Goal: Task Accomplishment & Management: Use online tool/utility

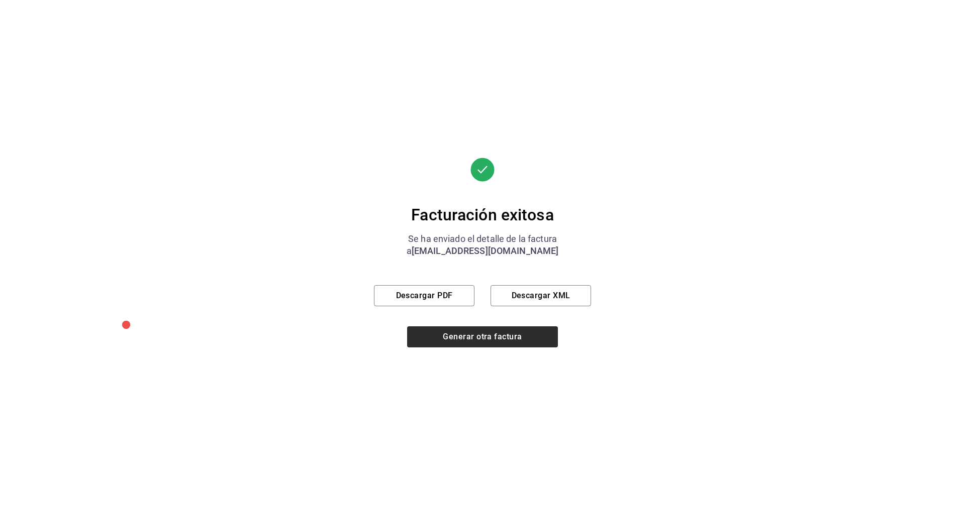
scroll to position [326, 0]
click at [469, 345] on button "Generar otra factura" at bounding box center [482, 337] width 151 height 21
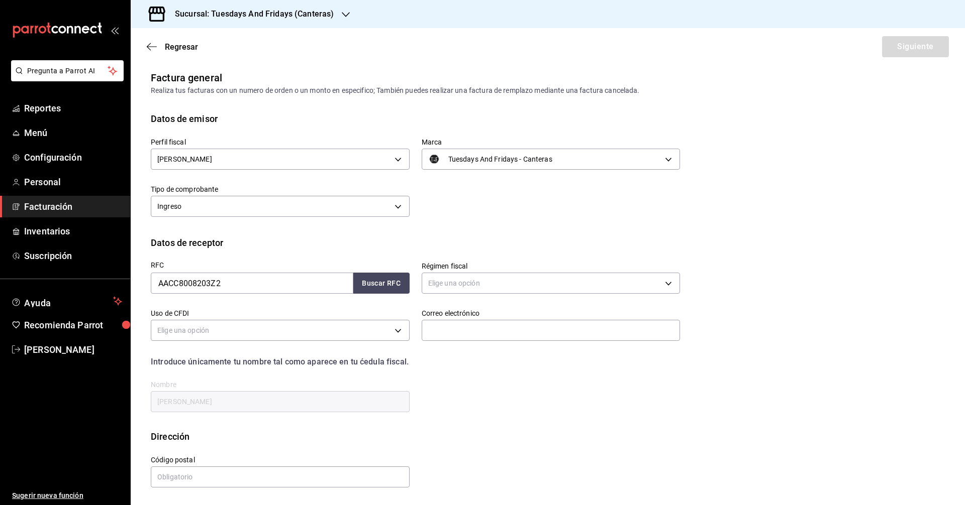
scroll to position [0, 0]
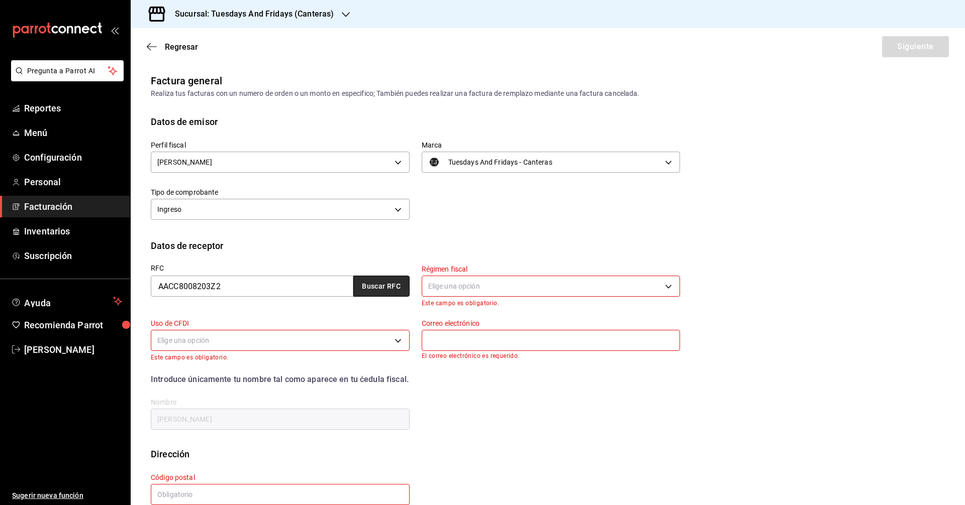
click at [369, 292] on button "Buscar RFC" at bounding box center [381, 286] width 56 height 21
type input "612"
type input "G03"
type input "[EMAIL_ADDRESS][DOMAIN_NAME]"
type input "20236"
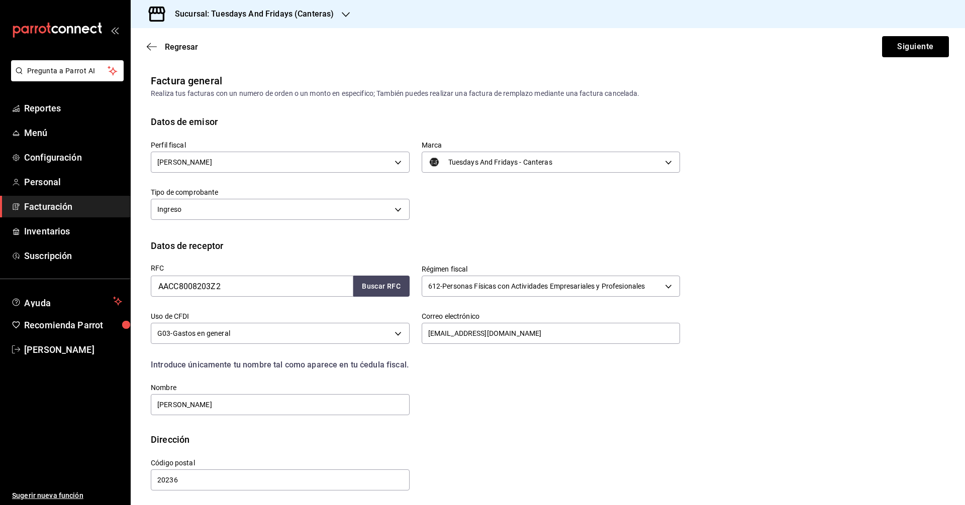
click at [533, 240] on div "Datos de receptor" at bounding box center [548, 246] width 794 height 14
click at [898, 51] on button "Siguiente" at bounding box center [915, 46] width 67 height 21
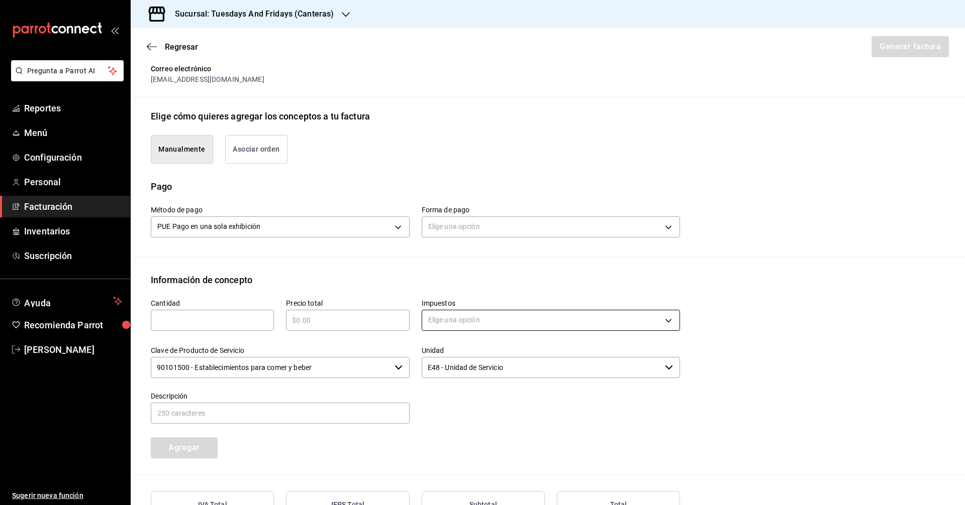
scroll to position [201, 0]
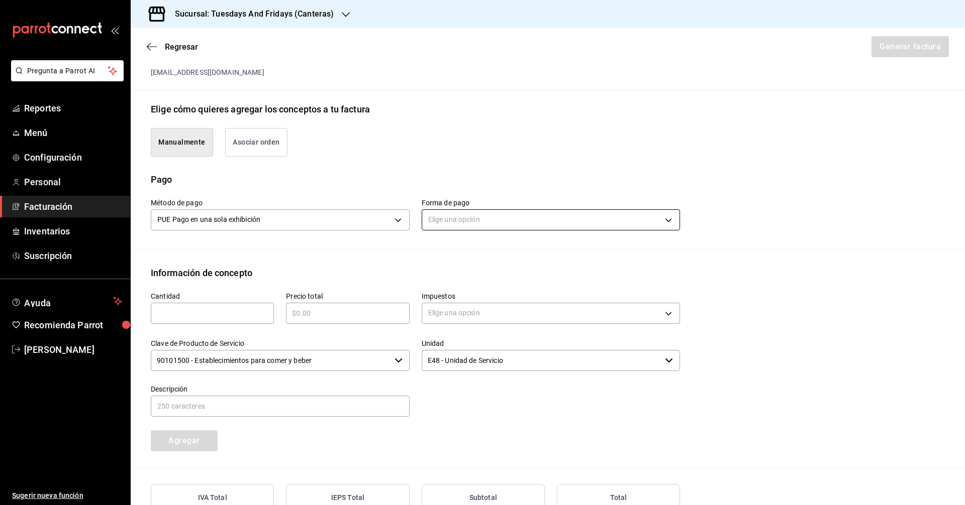
click at [510, 220] on body "Pregunta a Parrot AI Reportes Menú Configuración Personal Facturación Inventari…" at bounding box center [482, 252] width 965 height 505
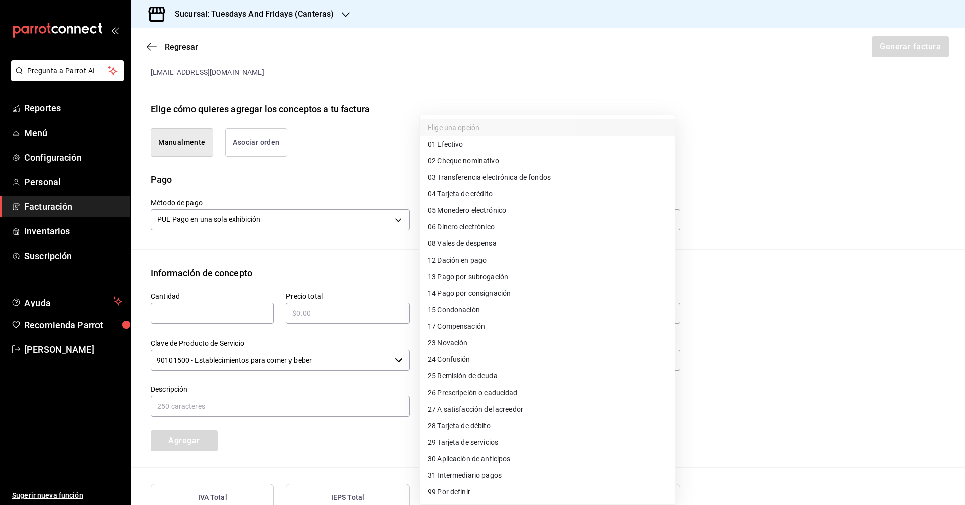
click at [494, 172] on li "03 Transferencia electrónica de fondos" at bounding box center [547, 177] width 255 height 17
type input "03"
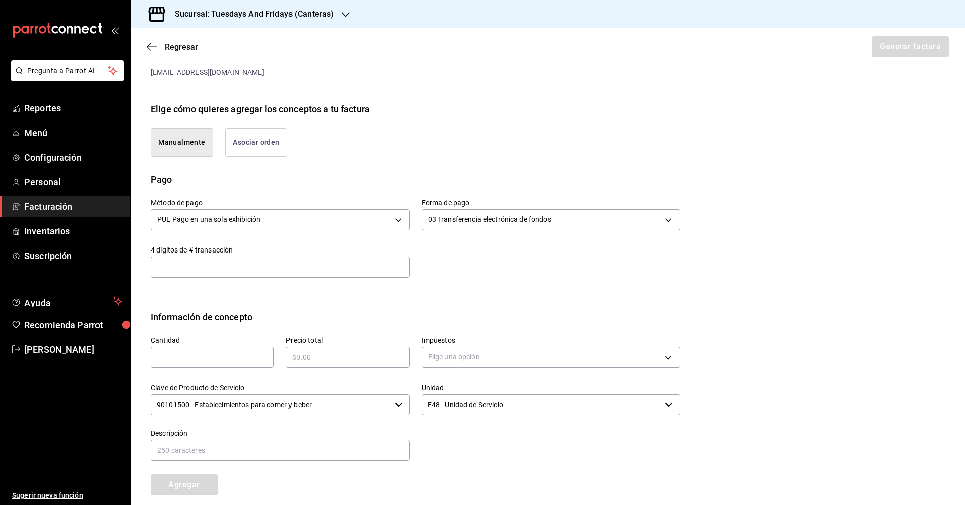
click at [219, 270] on input "text" at bounding box center [280, 267] width 259 height 20
type input "4888"
click at [220, 346] on div "Cantidad ​" at bounding box center [212, 352] width 123 height 32
click at [221, 363] on input "text" at bounding box center [212, 358] width 123 height 12
type input "35"
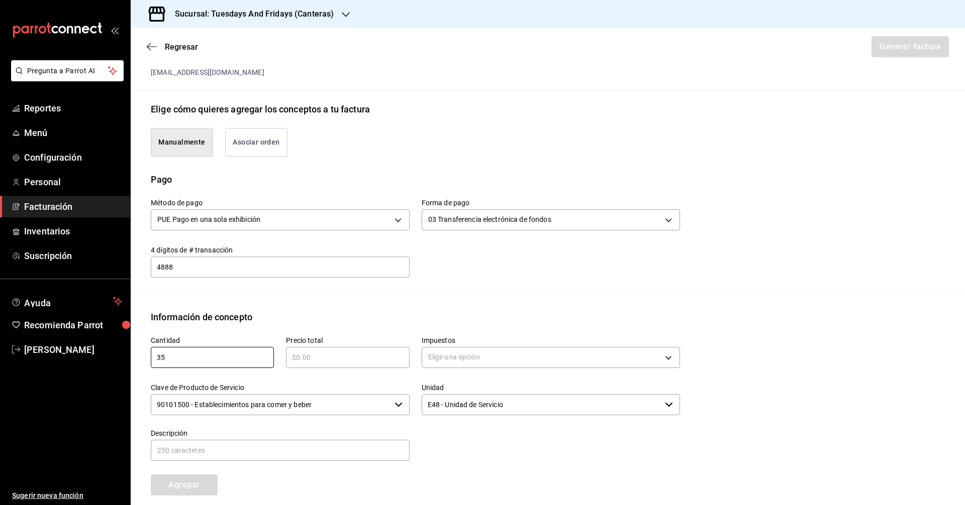
click at [362, 363] on input "text" at bounding box center [347, 358] width 123 height 12
type input "$2765"
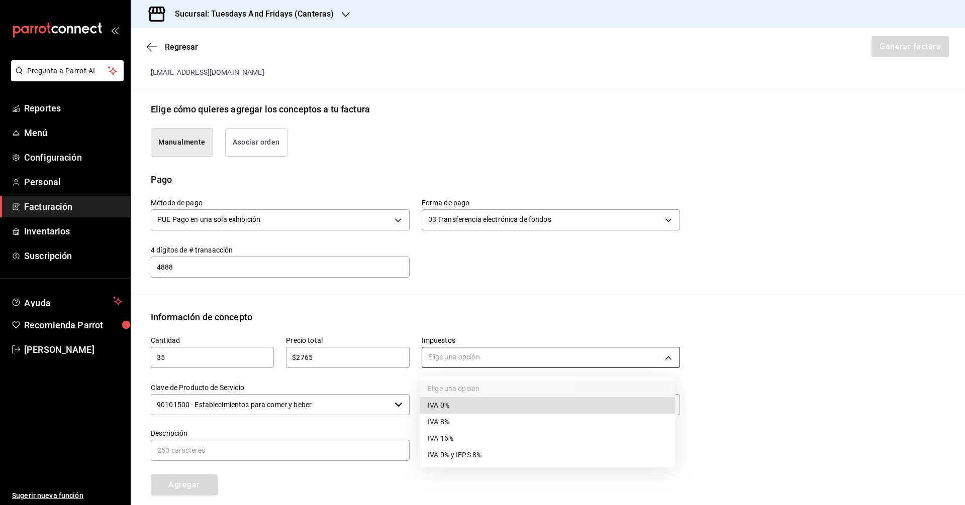
click at [444, 358] on body "Pregunta a Parrot AI Reportes Menú Configuración Personal Facturación Inventari…" at bounding box center [482, 252] width 965 height 505
click at [440, 403] on span "IVA 0%" at bounding box center [439, 405] width 22 height 11
type input "IVA_0"
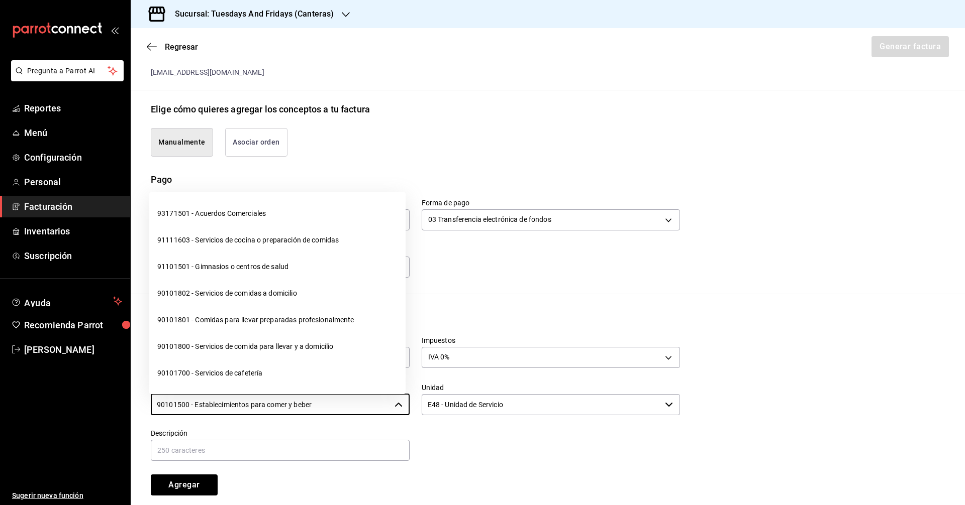
drag, startPoint x: 343, startPoint y: 401, endPoint x: 65, endPoint y: 398, distance: 277.4
click at [65, 398] on div "Pregunta a Parrot AI Reportes Menú Configuración Personal Facturación Inventari…" at bounding box center [482, 252] width 965 height 505
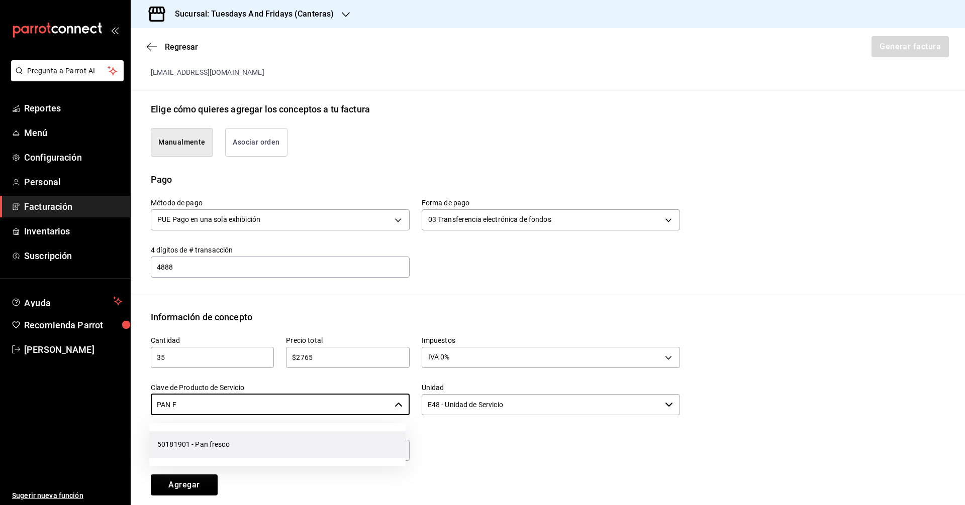
click at [222, 455] on li "50181901 - Pan fresco" at bounding box center [277, 445] width 256 height 27
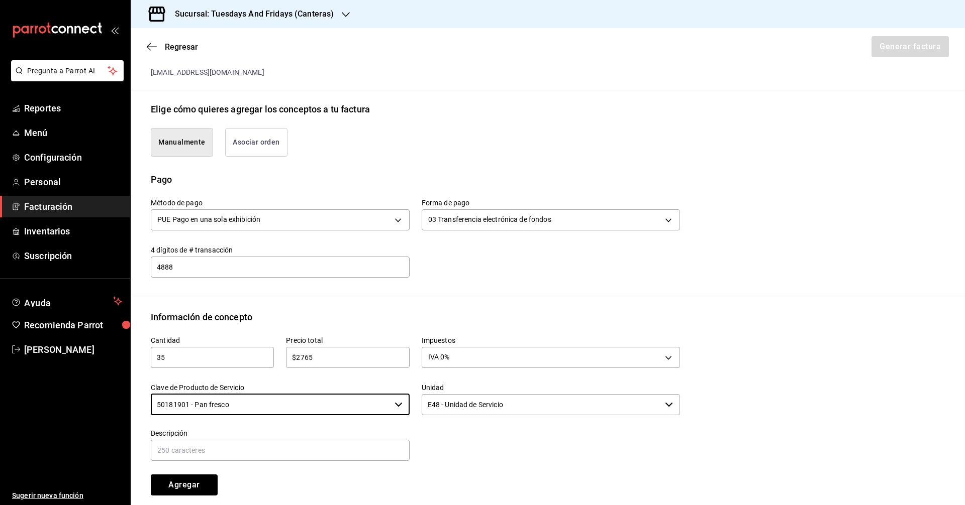
type input "50181901 - Pan fresco"
click at [471, 411] on input "E48 - Unidad de Servicio" at bounding box center [542, 404] width 240 height 21
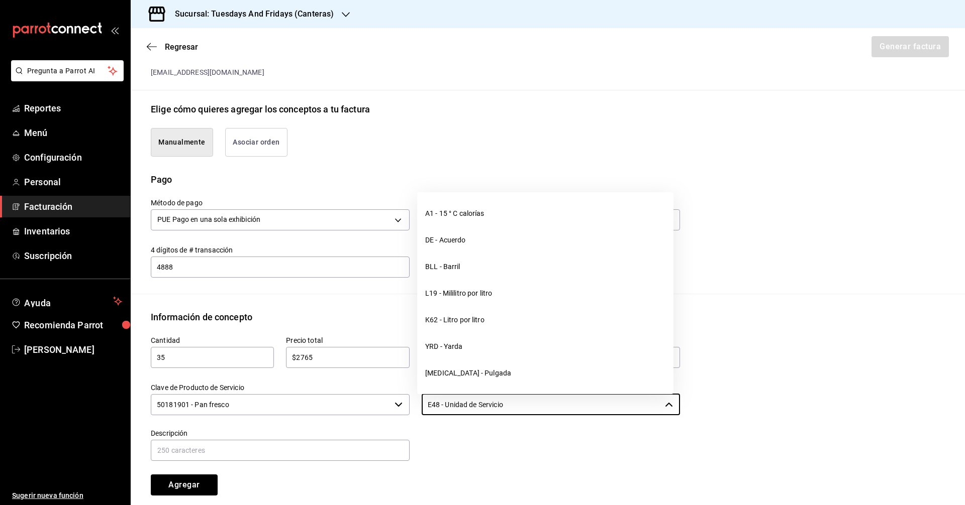
drag, startPoint x: 568, startPoint y: 412, endPoint x: 364, endPoint y: 387, distance: 204.9
click at [364, 387] on div "Cantidad 35 ​ Precio total $2765 ​ Impuestos IVA 0% IVA_0 Clave de Producto de …" at bounding box center [409, 410] width 541 height 172
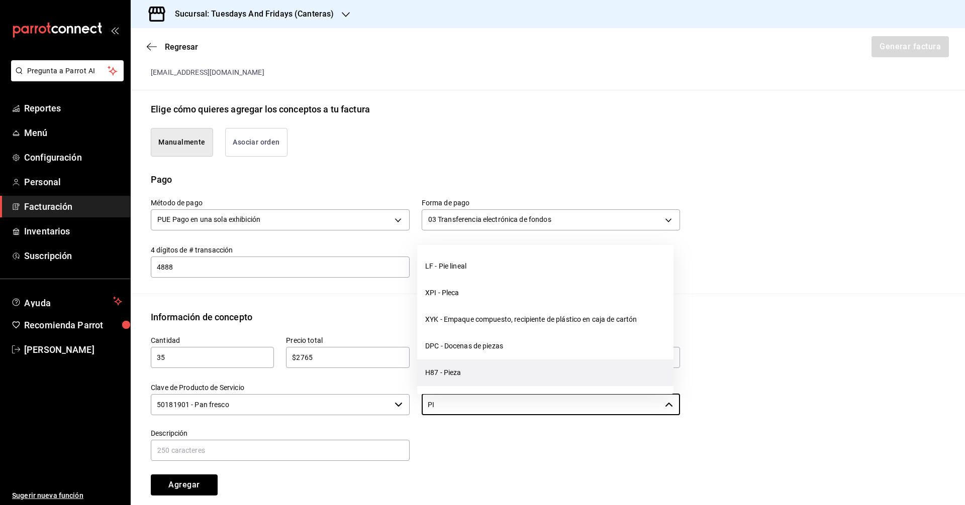
drag, startPoint x: 476, startPoint y: 375, endPoint x: 444, endPoint y: 381, distance: 32.2
click at [475, 375] on li "H87 - Pieza" at bounding box center [545, 373] width 256 height 27
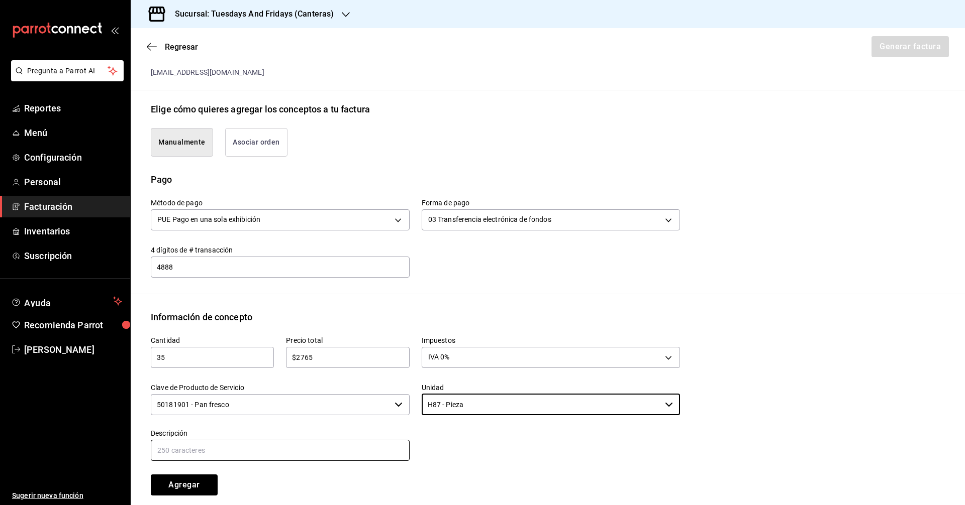
type input "H87 - Pieza"
click at [218, 452] on input "text" at bounding box center [280, 450] width 259 height 21
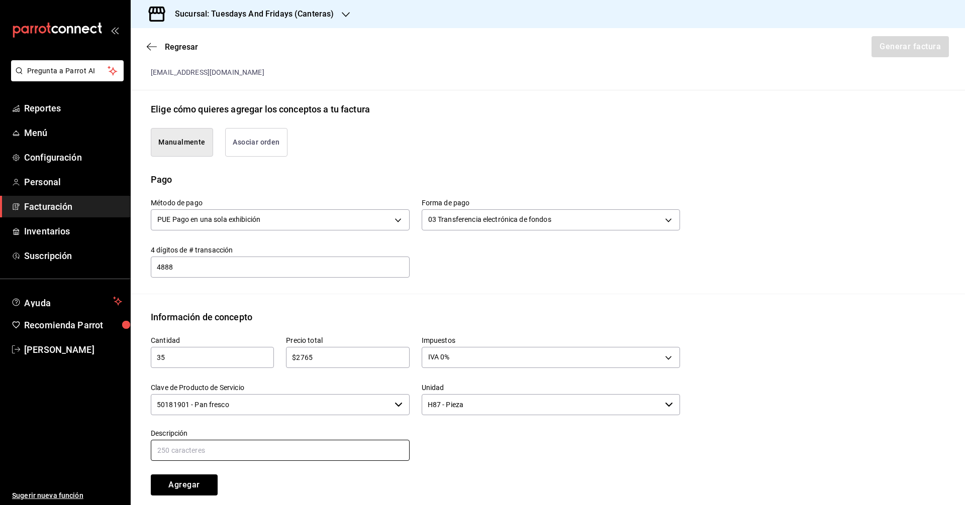
type input "Multigrano"
click at [191, 480] on button "Agregar" at bounding box center [184, 485] width 67 height 21
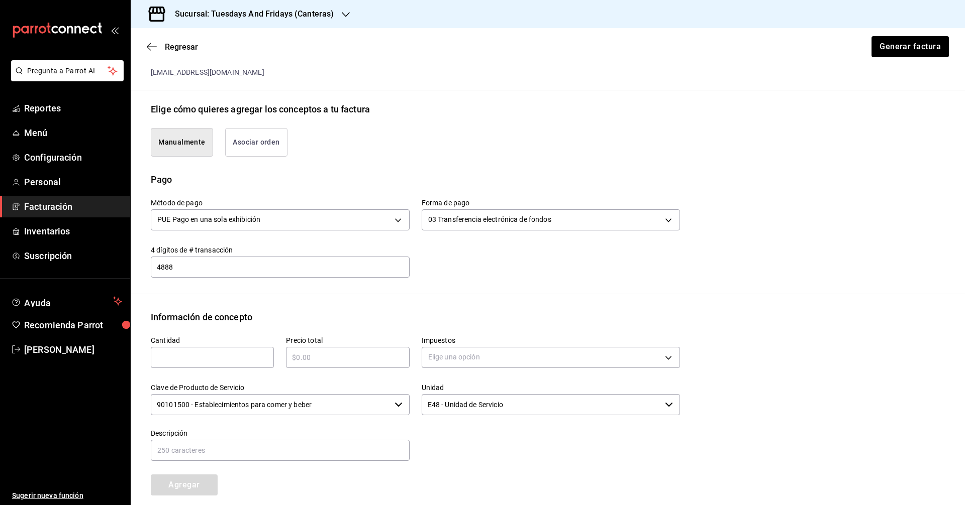
click at [588, 489] on div "Cantidad ​ Precio total ​ Impuestos Elige una opción Clave de Producto de Servi…" at bounding box center [409, 410] width 541 height 172
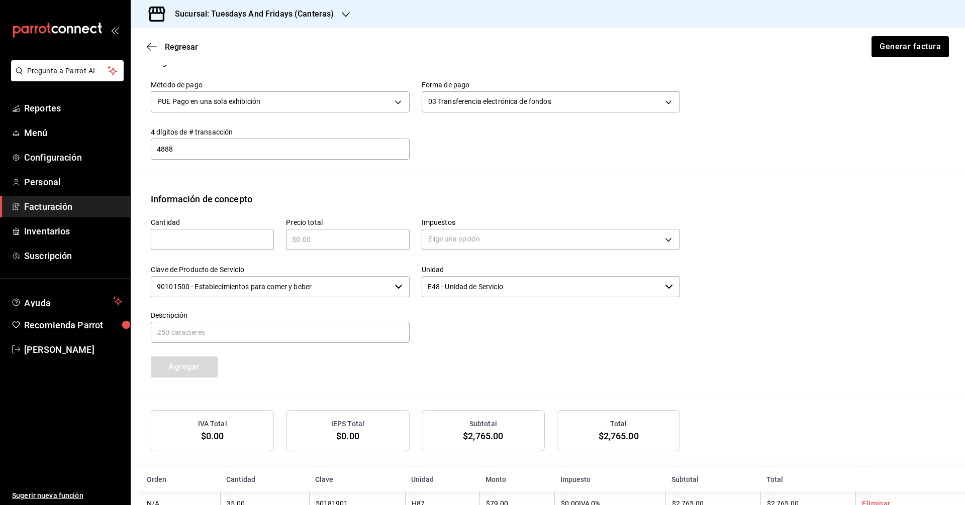
scroll to position [351, 0]
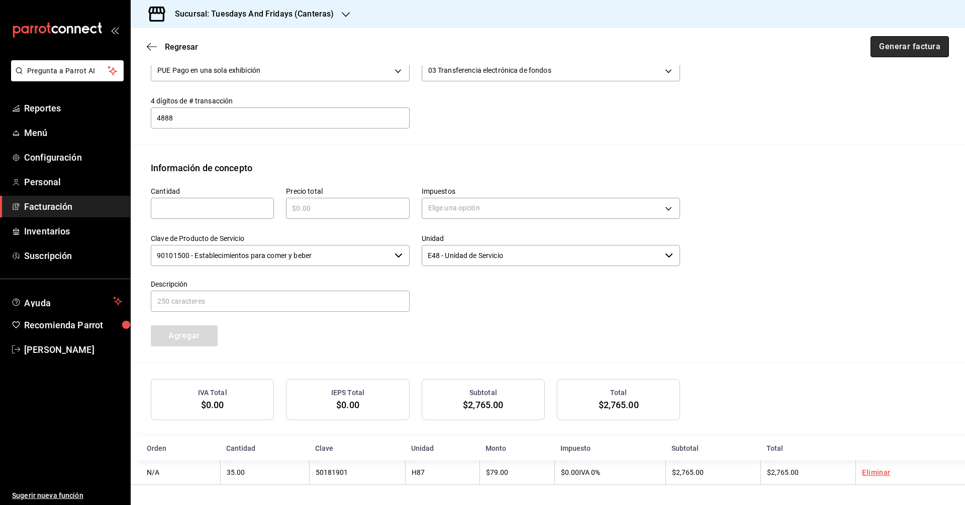
click at [901, 54] on button "Generar factura" at bounding box center [909, 46] width 78 height 21
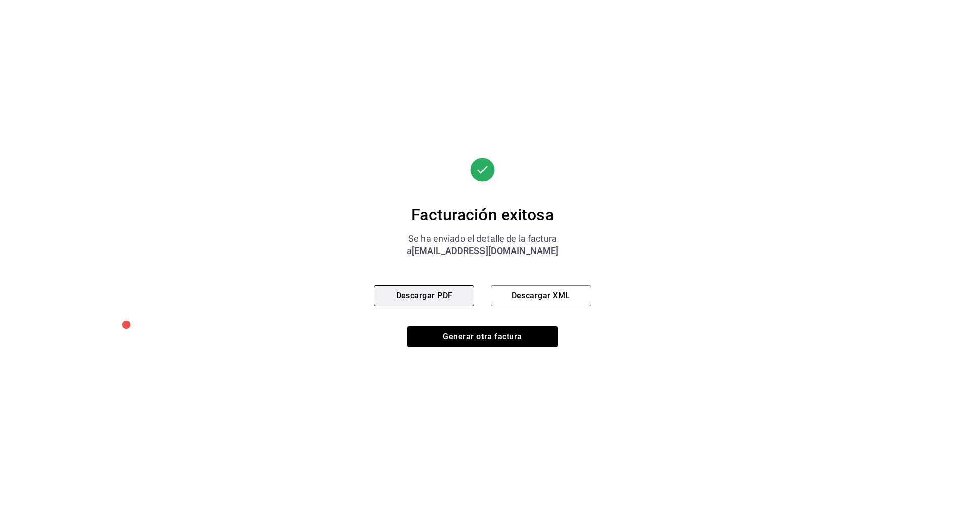
click at [401, 301] on button "Descargar PDF" at bounding box center [424, 295] width 100 height 21
click at [457, 338] on button "Generar otra factura" at bounding box center [482, 337] width 151 height 21
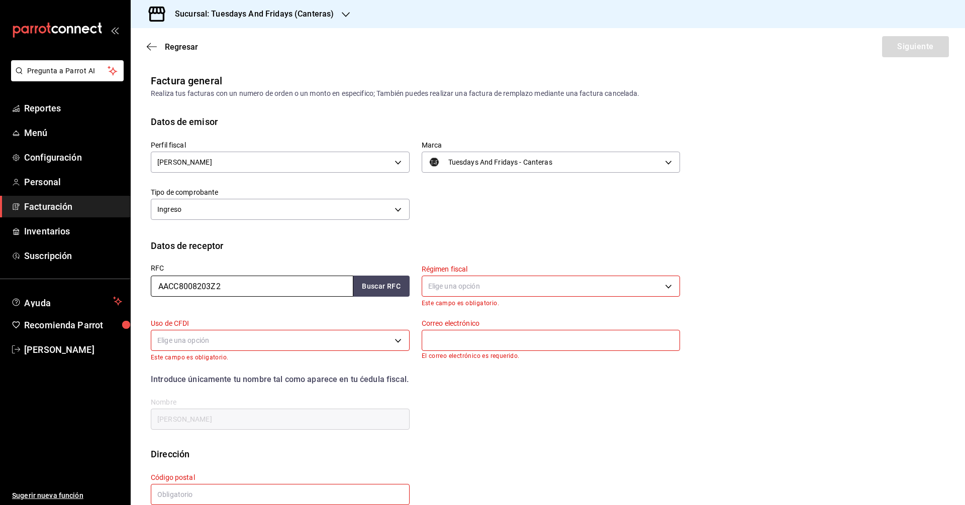
drag, startPoint x: 301, startPoint y: 290, endPoint x: 0, endPoint y: 284, distance: 301.5
click at [0, 284] on div "Pregunta a Parrot AI Reportes Menú Configuración Personal Facturación Inventari…" at bounding box center [482, 252] width 965 height 505
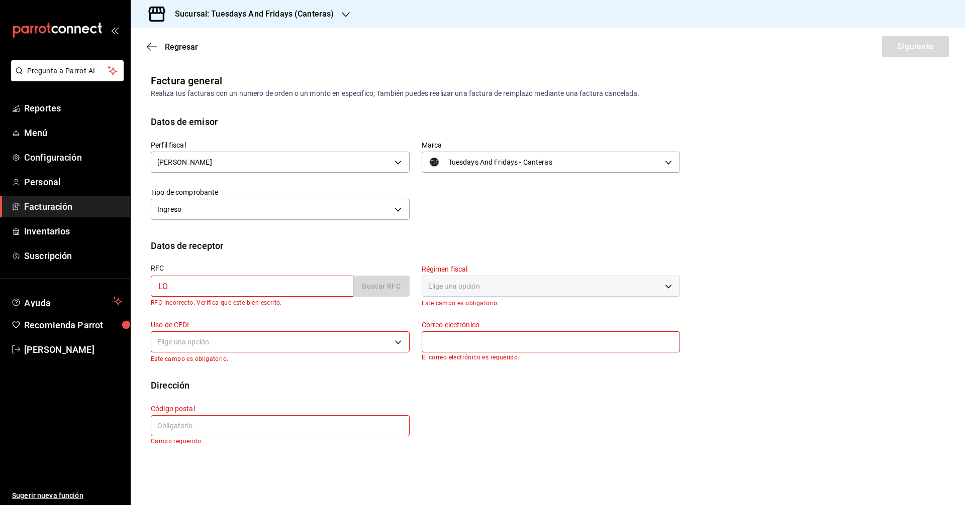
type input "LOTJ951214MG1"
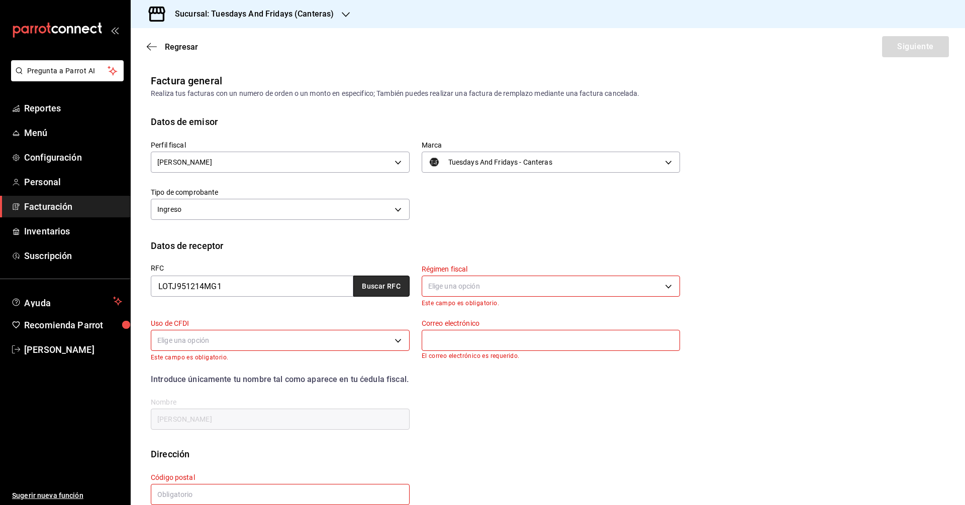
click at [371, 289] on button "Buscar RFC" at bounding box center [381, 286] width 56 height 21
type input "626"
type input "G03"
type input "[EMAIL_ADDRESS][DOMAIN_NAME]"
type input "20000"
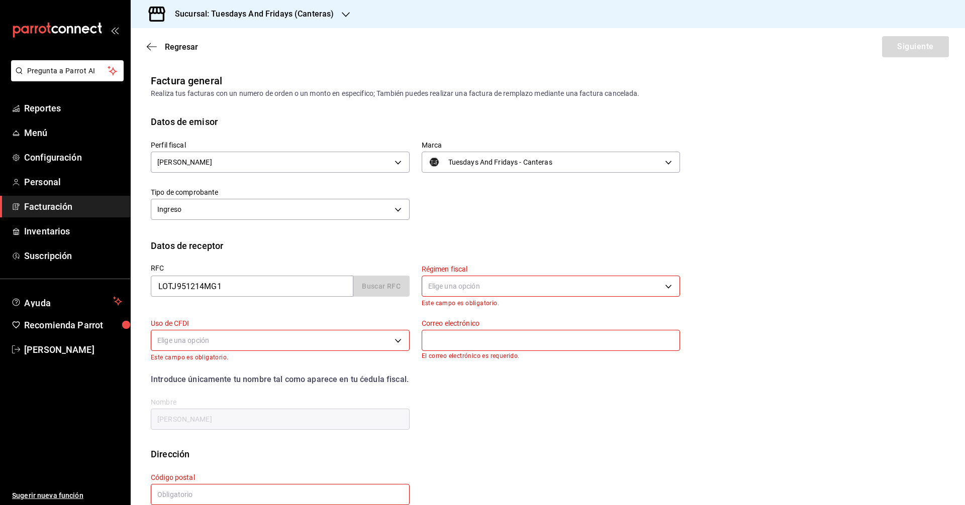
type input "[PERSON_NAME]"
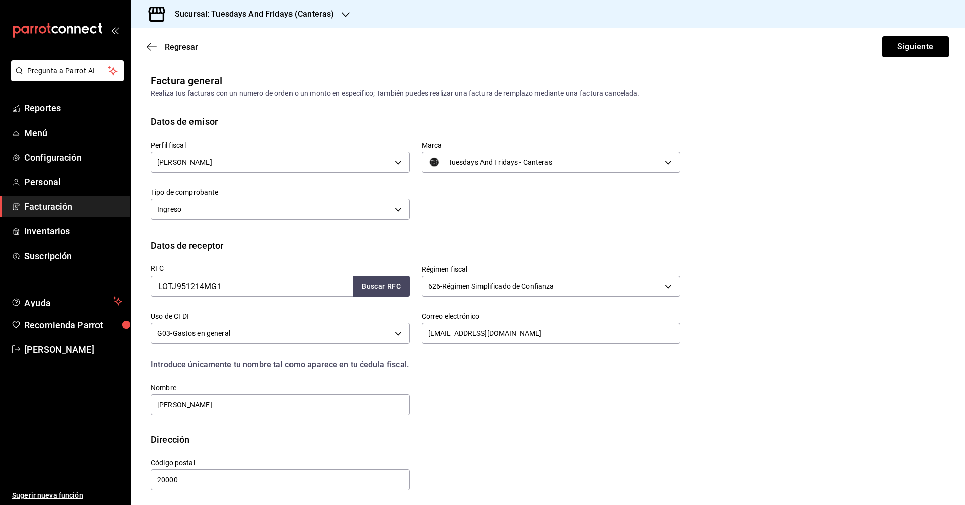
click at [539, 233] on div "Perfil fiscal [PERSON_NAME] c9cd24ef-4caf-4a7b-8585-89d79b9dc07f Marca Tuesdays…" at bounding box center [548, 184] width 794 height 111
click at [909, 45] on button "Siguiente" at bounding box center [915, 46] width 67 height 21
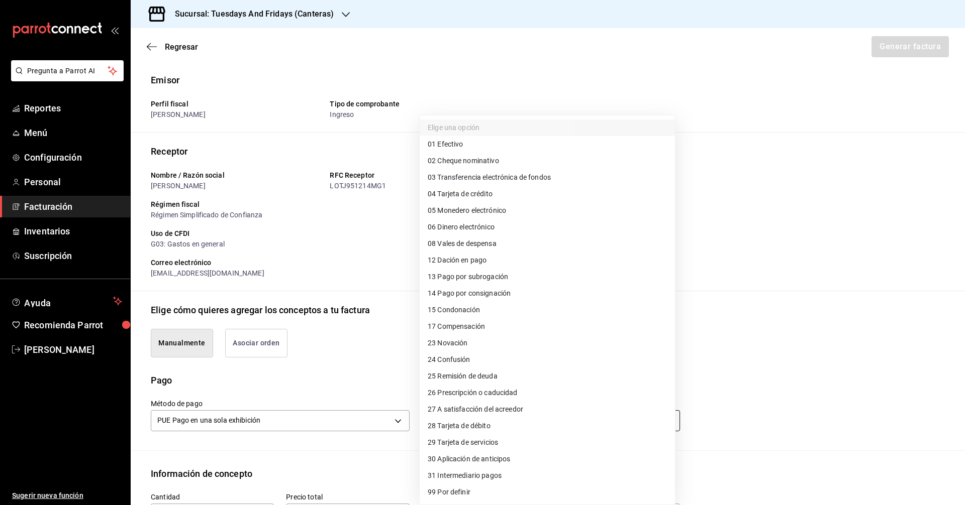
click at [472, 419] on body "Pregunta a Parrot AI Reportes Menú Configuración Personal Facturación Inventari…" at bounding box center [482, 252] width 965 height 505
click at [507, 180] on span "03 Transferencia electrónica de fondos" at bounding box center [489, 177] width 123 height 11
type input "03"
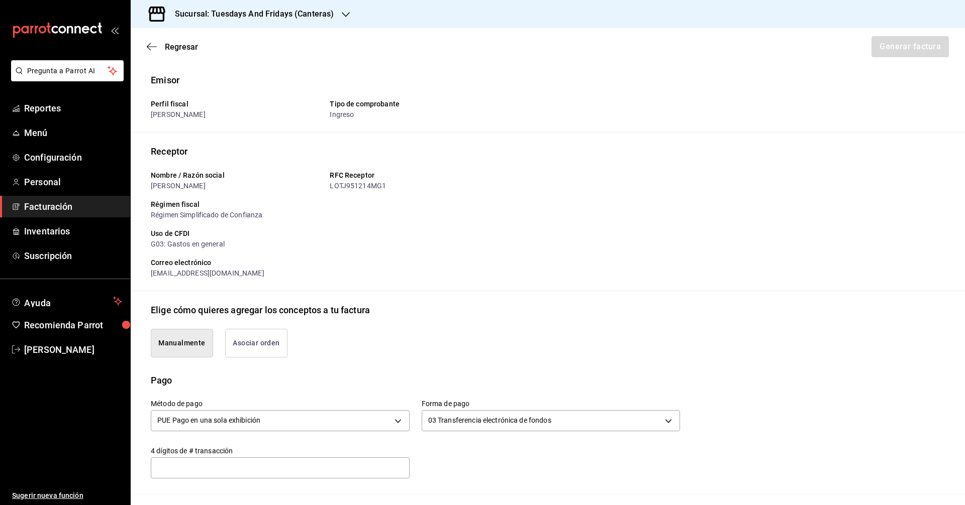
click at [287, 464] on input "text" at bounding box center [280, 468] width 259 height 20
type input "2204"
click at [438, 473] on div "Método de pago PUE Pago en una sola exhibición PUE Forma de pago 03 Transferenc…" at bounding box center [409, 432] width 541 height 91
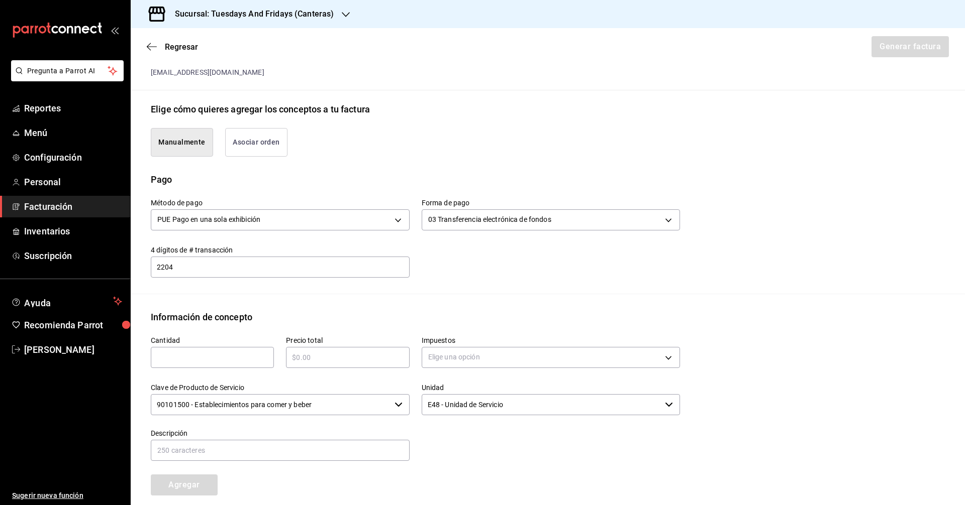
click at [172, 350] on div "​" at bounding box center [212, 357] width 123 height 21
drag, startPoint x: 493, startPoint y: 313, endPoint x: 346, endPoint y: 373, distance: 159.3
click at [493, 313] on div "Información de concepto" at bounding box center [548, 318] width 794 height 14
click at [223, 353] on input "text" at bounding box center [212, 358] width 123 height 12
type input "0"
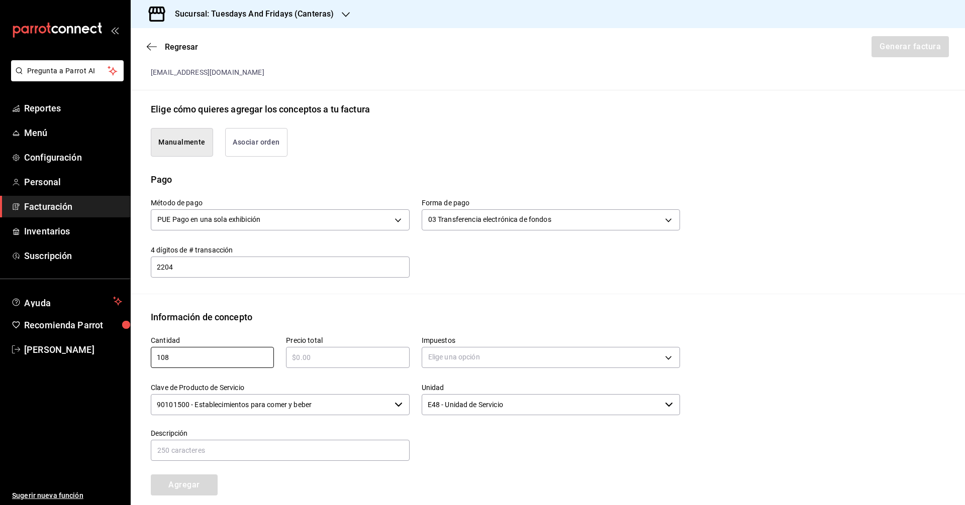
type input "108"
click at [360, 298] on div "Emisor Perfil fiscal [PERSON_NAME] Tipo de comprobante Ingreso Receptor Nombre …" at bounding box center [548, 241] width 834 height 738
click at [379, 352] on input "text" at bounding box center [347, 358] width 123 height 12
type input "$1512"
click at [458, 360] on body "Pregunta a Parrot AI Reportes Menú Configuración Personal Facturación Inventari…" at bounding box center [482, 252] width 965 height 505
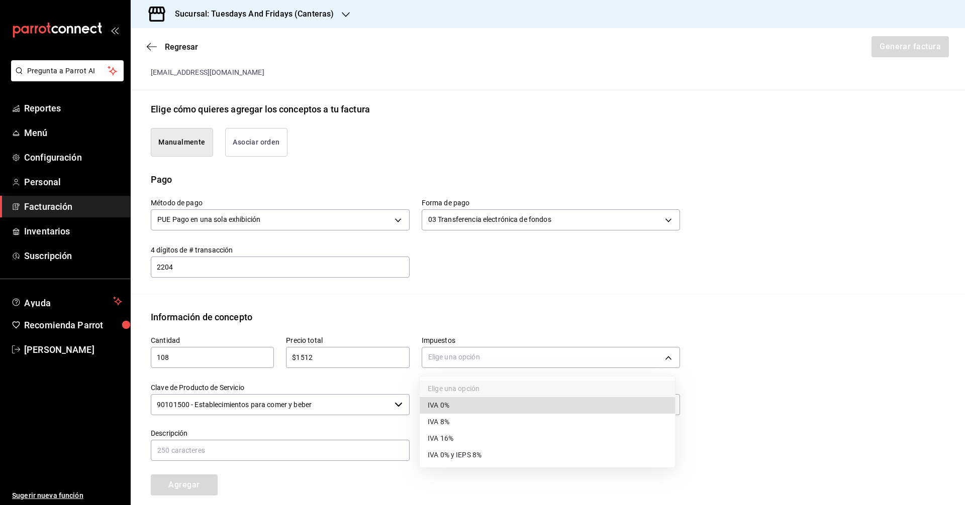
click at [436, 411] on span "IVA 0%" at bounding box center [439, 405] width 22 height 11
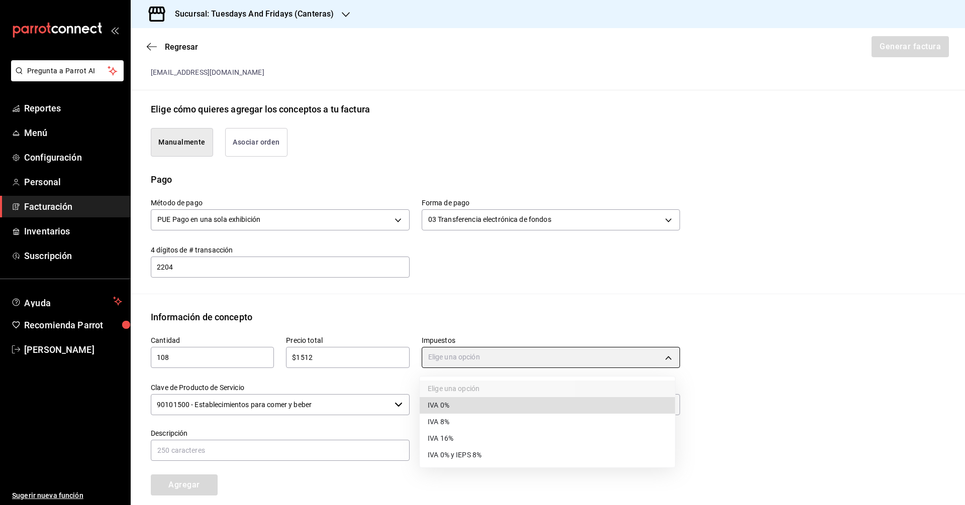
type input "IVA_0"
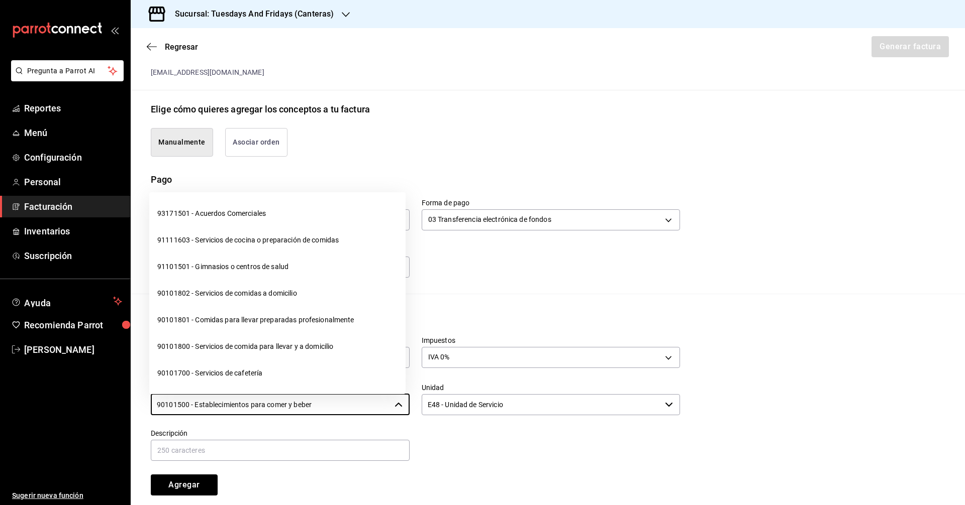
drag, startPoint x: 383, startPoint y: 409, endPoint x: 40, endPoint y: 394, distance: 343.0
click at [40, 394] on div "Pregunta a Parrot AI Reportes Menú Configuración Personal Facturación Inventari…" at bounding box center [482, 252] width 965 height 505
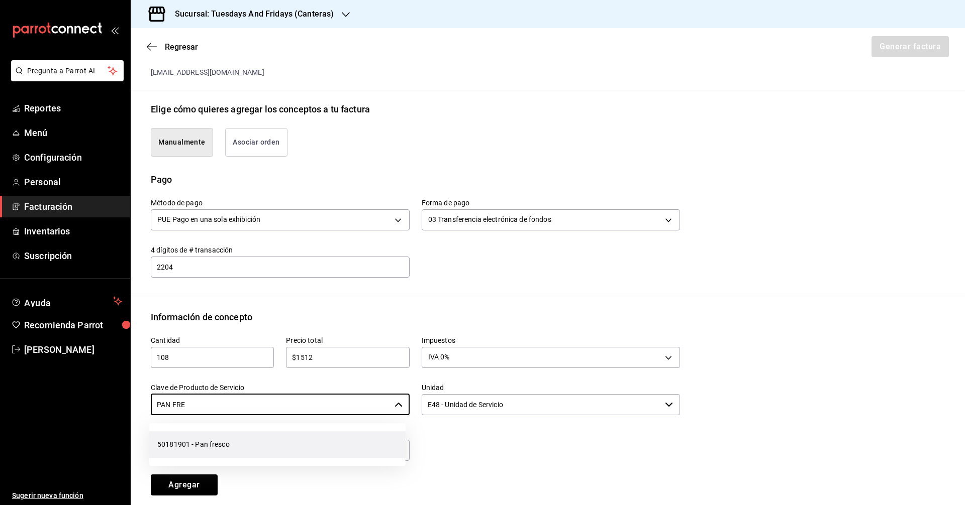
click at [250, 443] on li "50181901 - Pan fresco" at bounding box center [277, 445] width 256 height 27
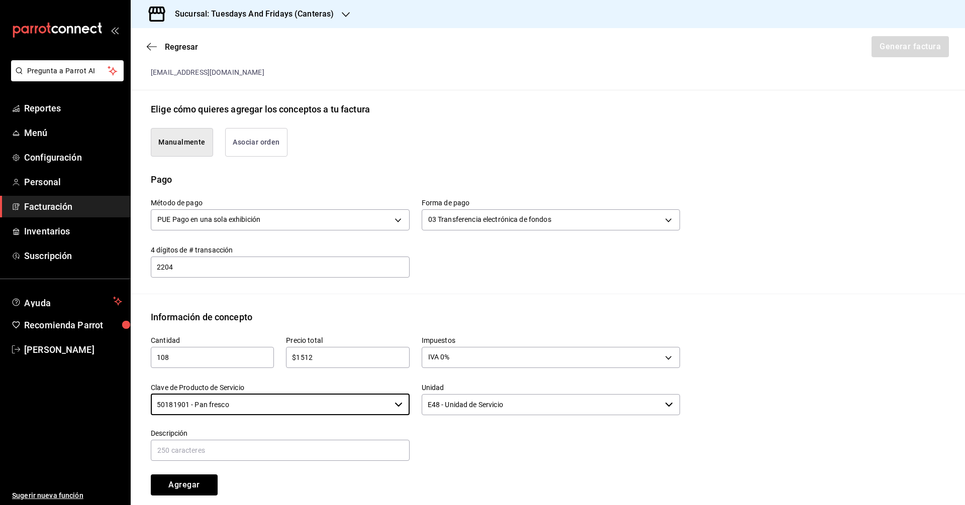
type input "50181901 - Pan fresco"
click at [485, 404] on input "E48 - Unidad de Servicio" at bounding box center [542, 404] width 240 height 21
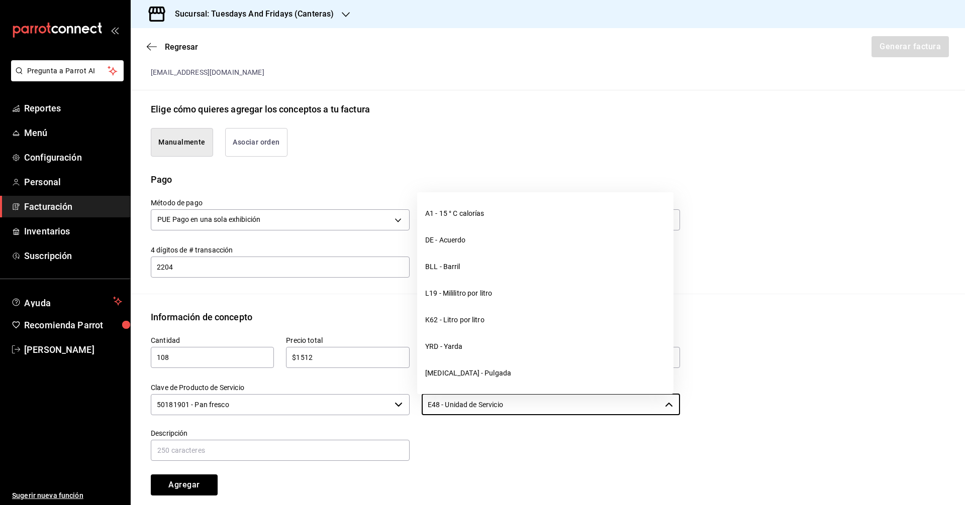
drag, startPoint x: 556, startPoint y: 408, endPoint x: 335, endPoint y: 402, distance: 221.2
click at [335, 402] on div "Cantidad 108 ​ Precio total $1512 ​ Impuestos IVA 0% IVA_0 Clave de Producto de…" at bounding box center [409, 410] width 541 height 172
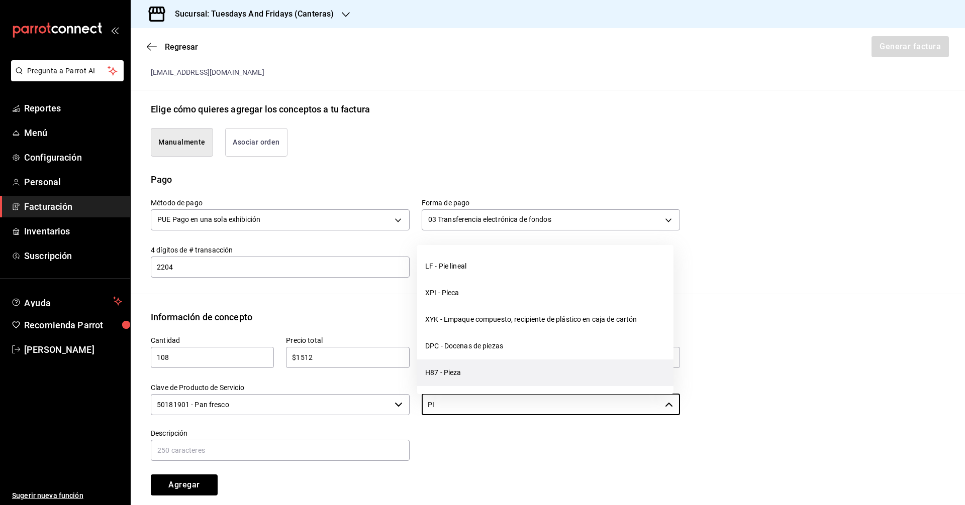
click at [439, 376] on li "H87 - Pieza" at bounding box center [545, 373] width 256 height 27
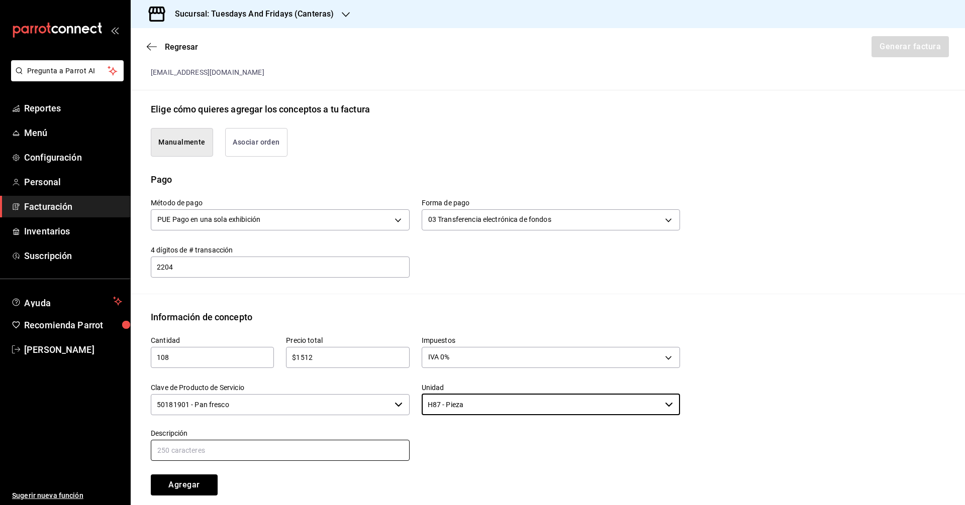
type input "H87 - Pieza"
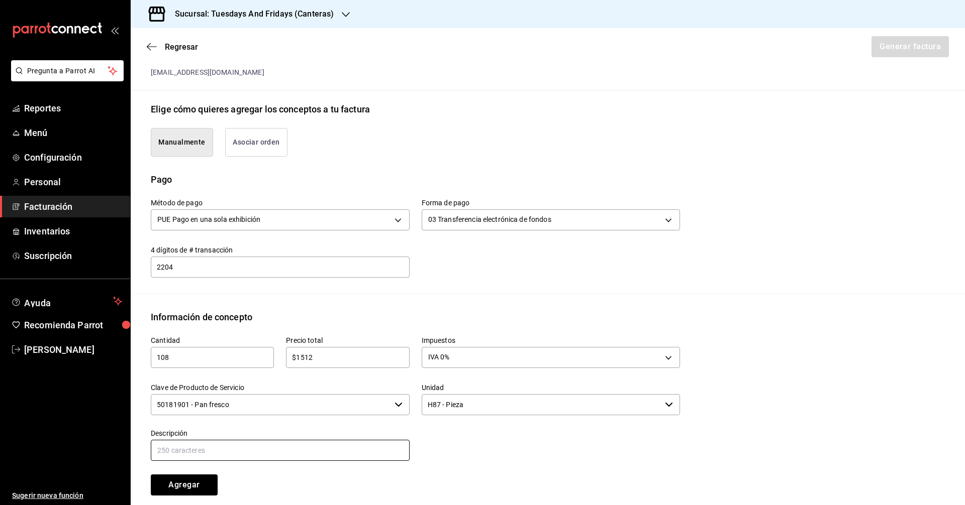
click at [251, 447] on input "text" at bounding box center [280, 450] width 259 height 21
type input "Ciabatta"
click at [188, 489] on button "Agregar" at bounding box center [184, 485] width 67 height 21
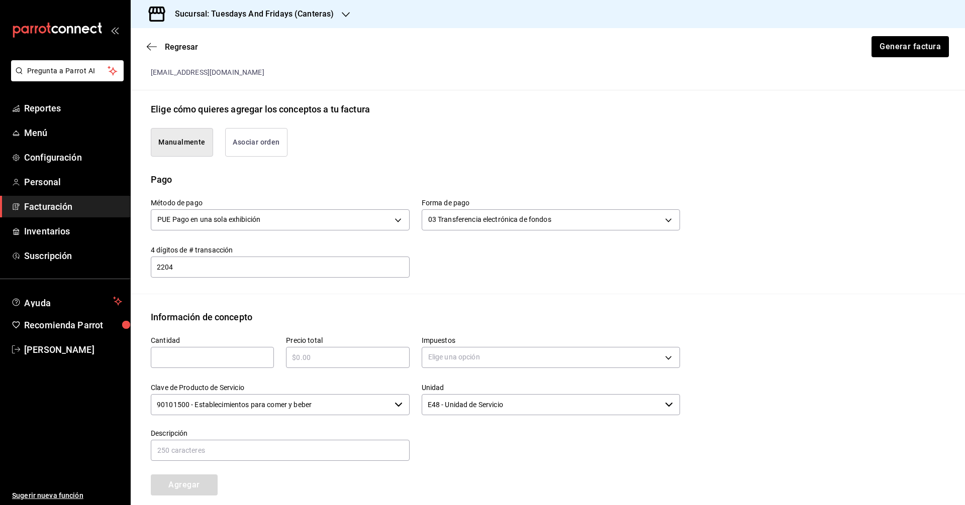
click at [474, 486] on div "Cantidad ​ Precio total ​ Impuestos Elige una opción Clave de Producto de Servi…" at bounding box center [409, 410] width 541 height 172
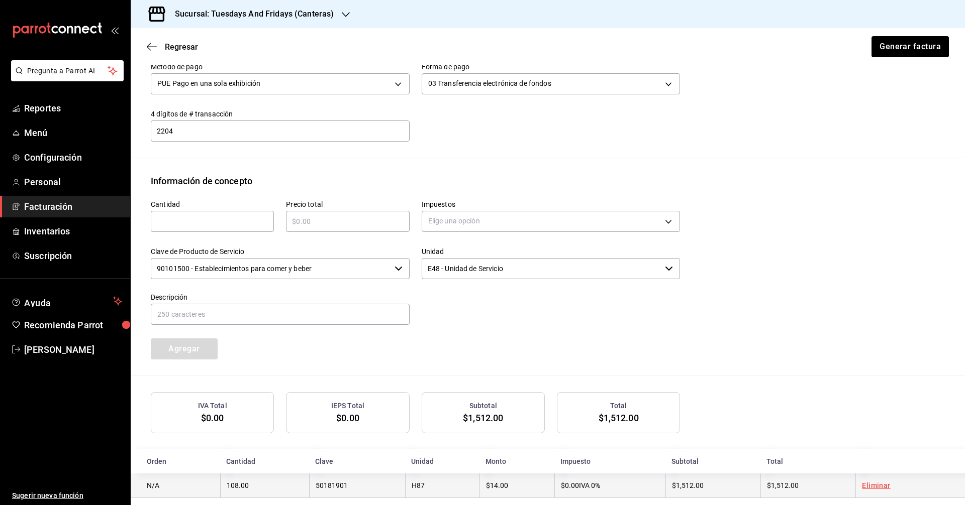
scroll to position [351, 0]
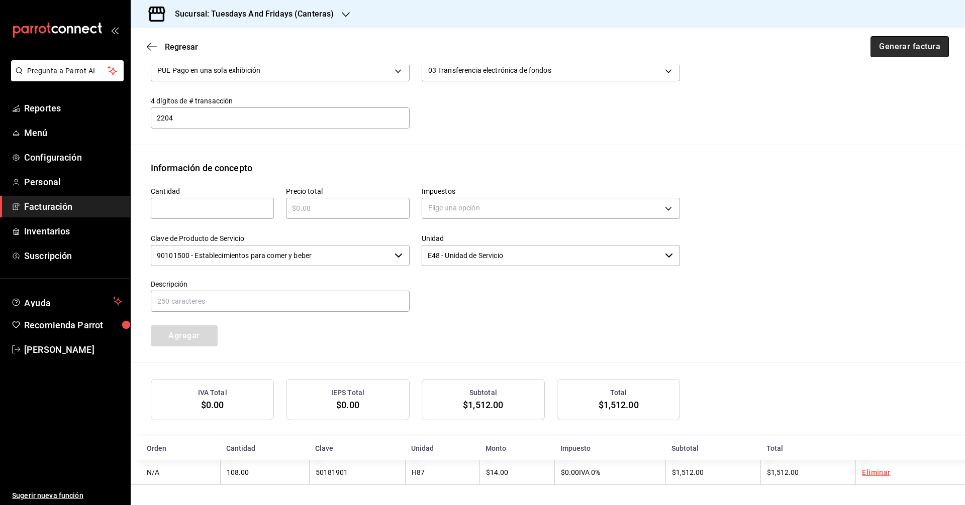
click at [895, 55] on button "Generar factura" at bounding box center [909, 46] width 78 height 21
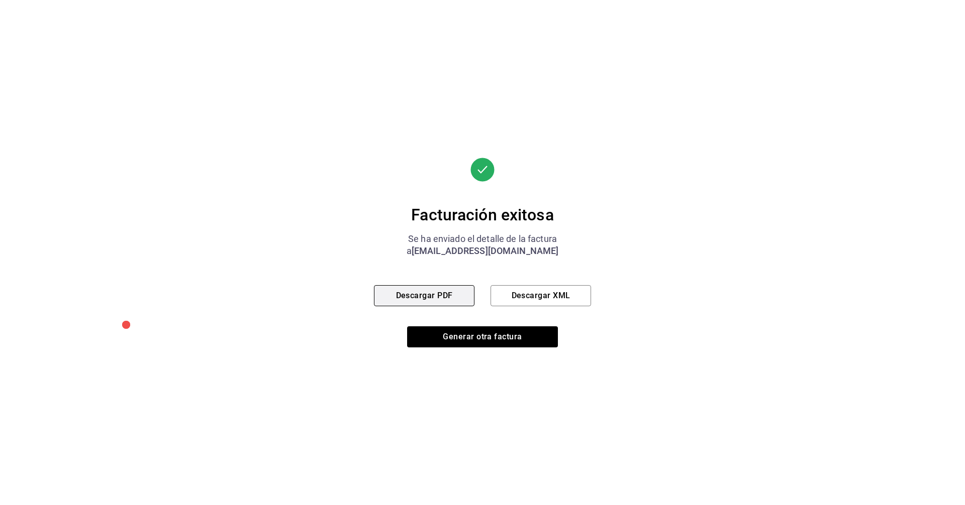
click at [436, 296] on button "Descargar PDF" at bounding box center [424, 295] width 100 height 21
